Goal: Download file/media

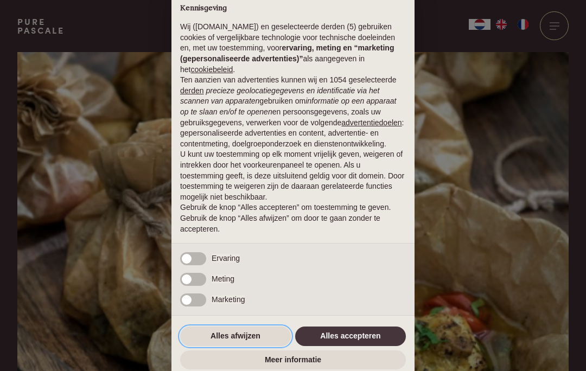
click at [256, 334] on button "Alles afwijzen" at bounding box center [235, 337] width 111 height 20
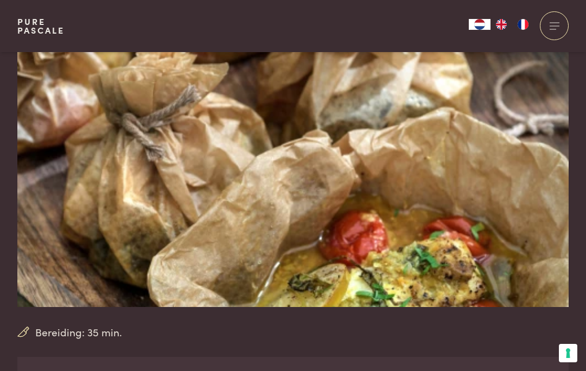
scroll to position [50, 0]
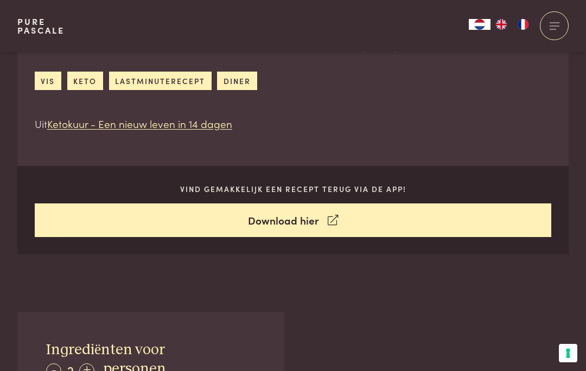
scroll to position [414, 0]
click at [178, 80] on link "lastminuterecept" at bounding box center [160, 81] width 103 height 18
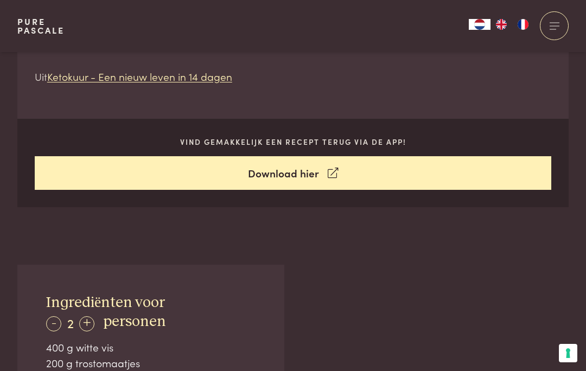
click at [317, 178] on link "Download hier" at bounding box center [293, 173] width 517 height 34
